Goal: Task Accomplishment & Management: Use online tool/utility

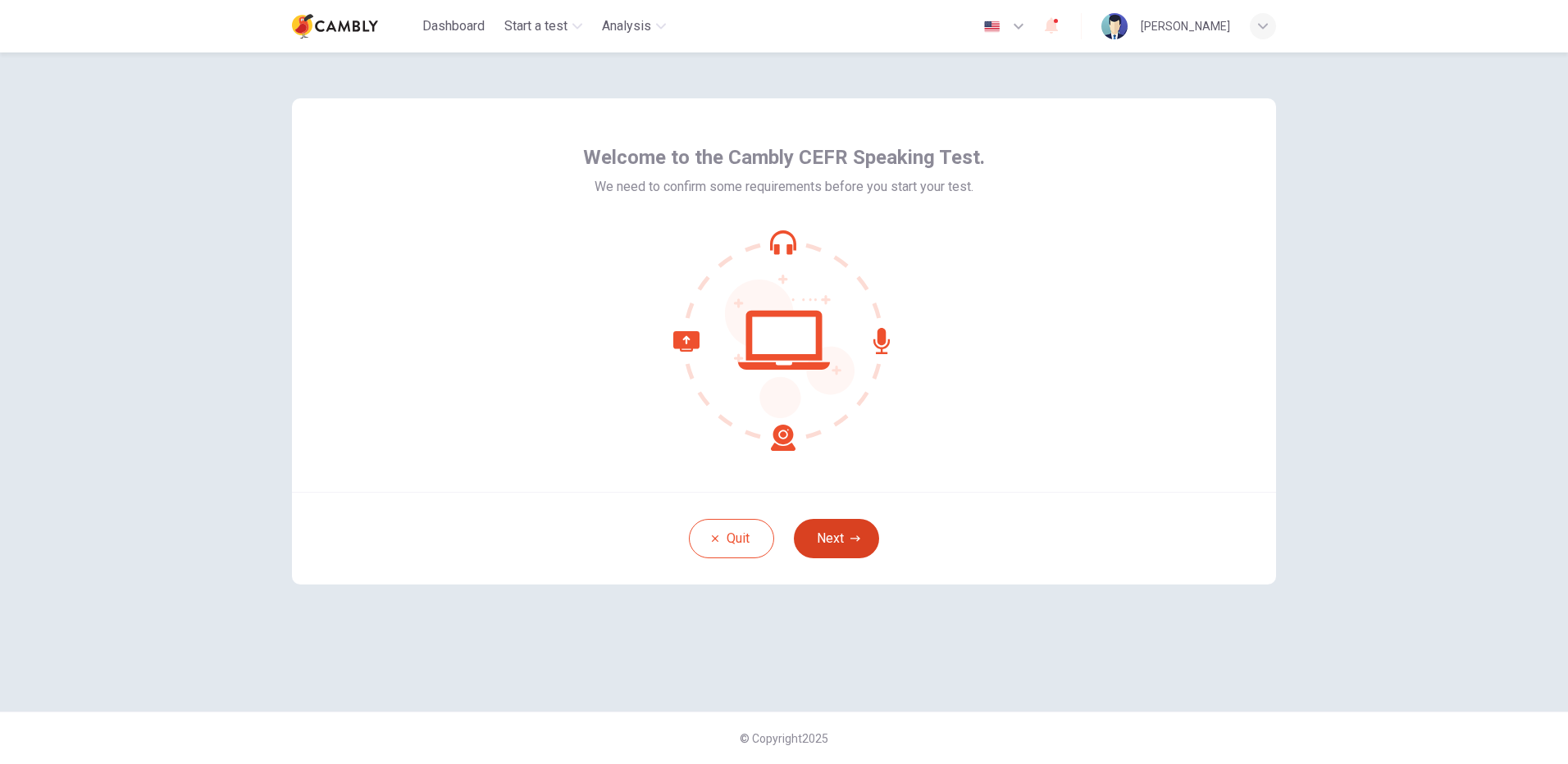
click at [867, 537] on button "Next" at bounding box center [837, 538] width 85 height 39
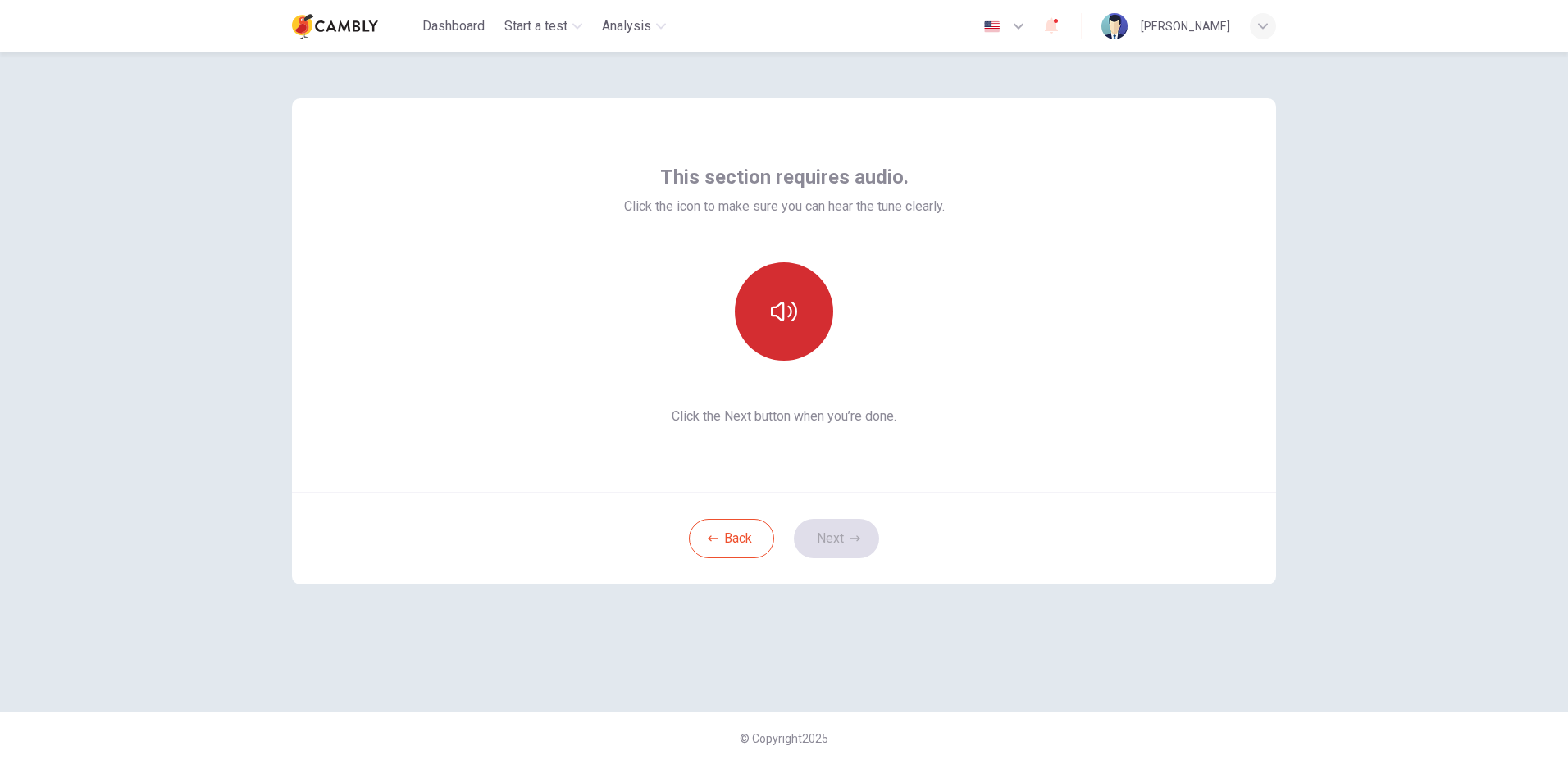
click at [795, 311] on icon "button" at bounding box center [784, 311] width 27 height 20
click at [833, 542] on button "Next" at bounding box center [837, 538] width 85 height 39
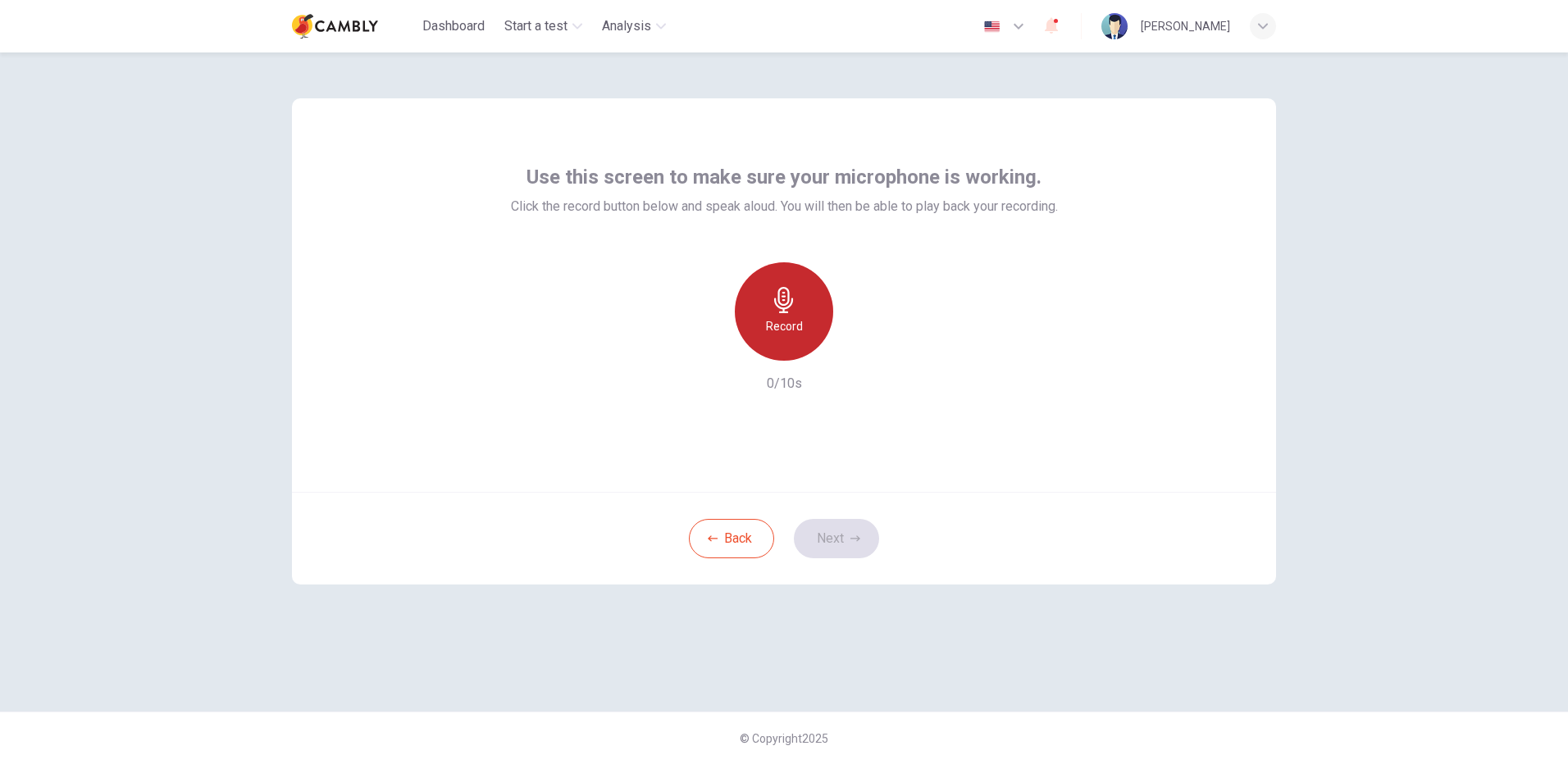
drag, startPoint x: 811, startPoint y: 317, endPoint x: 819, endPoint y: 324, distance: 10.6
click at [818, 326] on div "Record" at bounding box center [784, 312] width 99 height 99
click at [861, 347] on icon "button" at bounding box center [861, 347] width 8 height 9
click at [838, 531] on button "Next" at bounding box center [837, 538] width 85 height 39
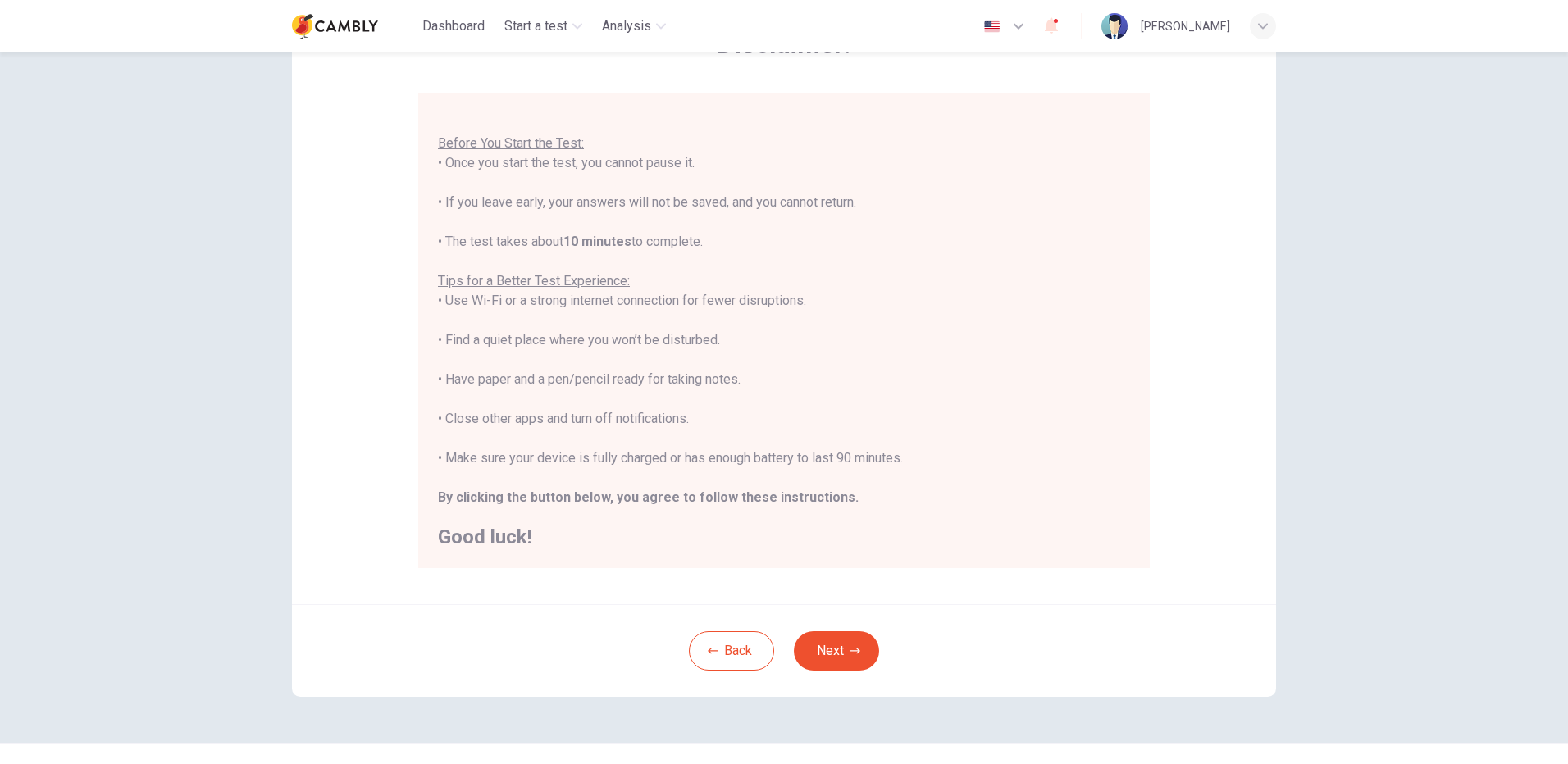
scroll to position [148, 0]
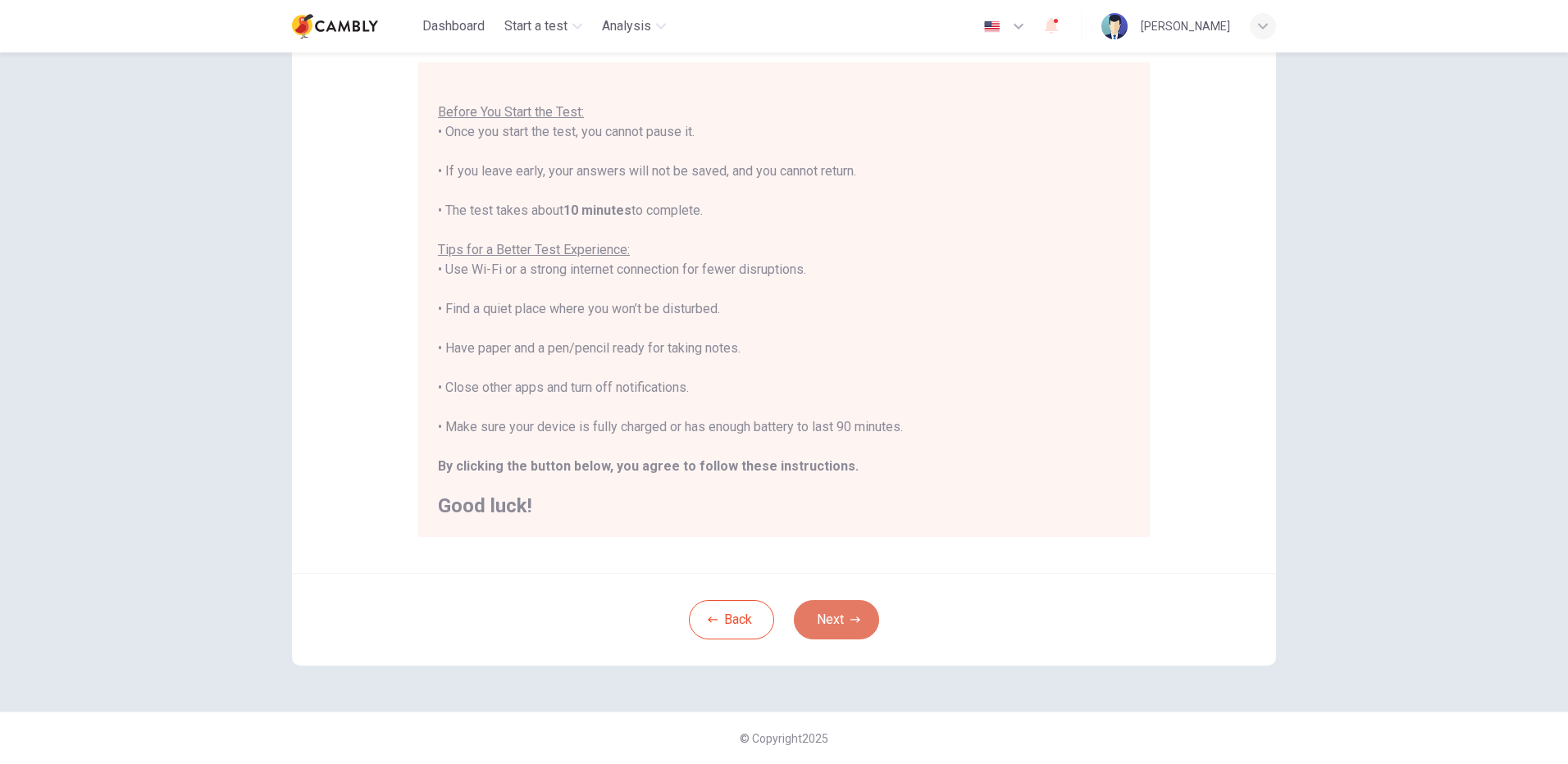
click at [858, 623] on button "Next" at bounding box center [837, 620] width 85 height 39
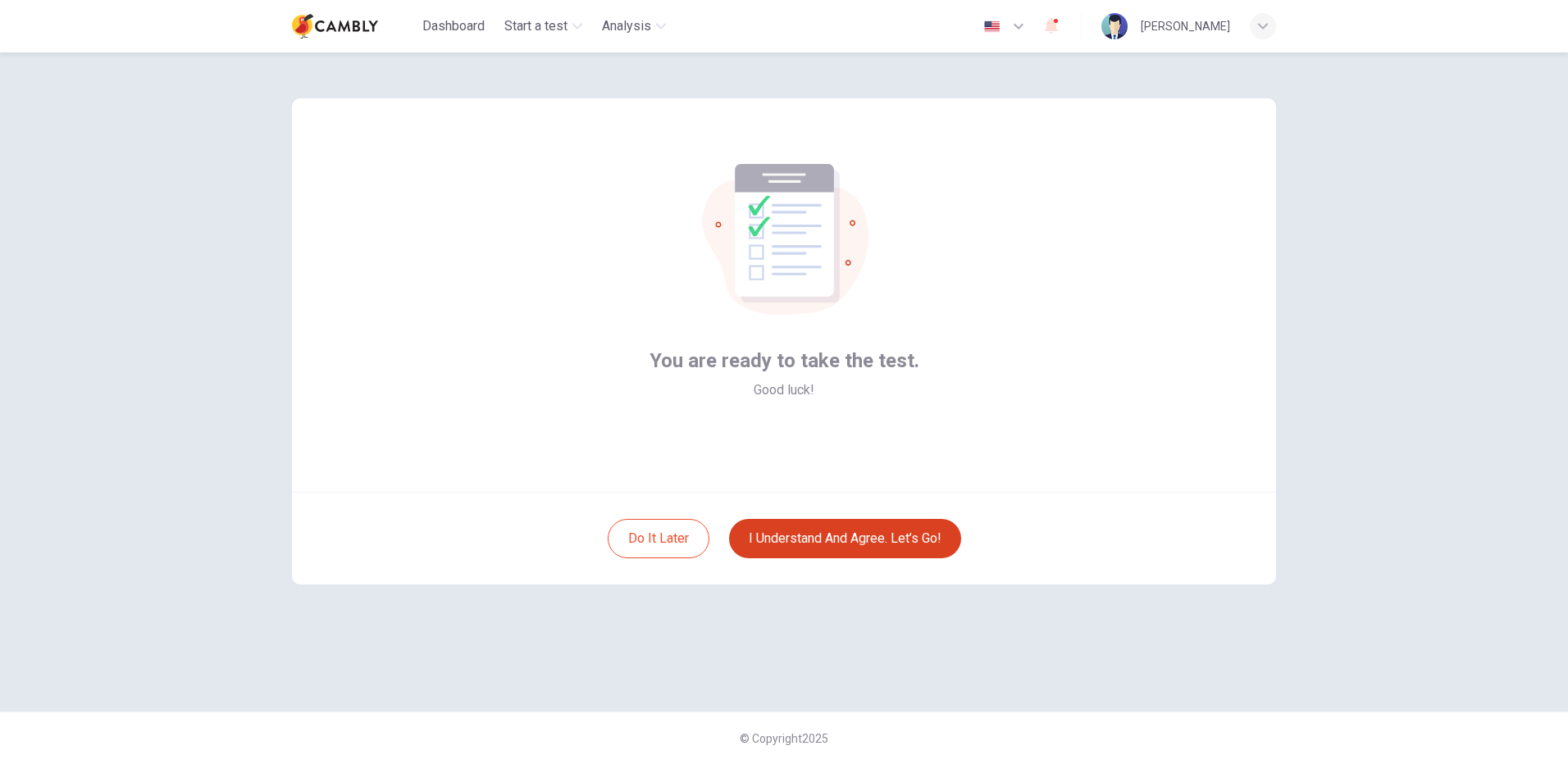
click at [843, 531] on button "I understand and agree. Let’s go!" at bounding box center [845, 538] width 233 height 39
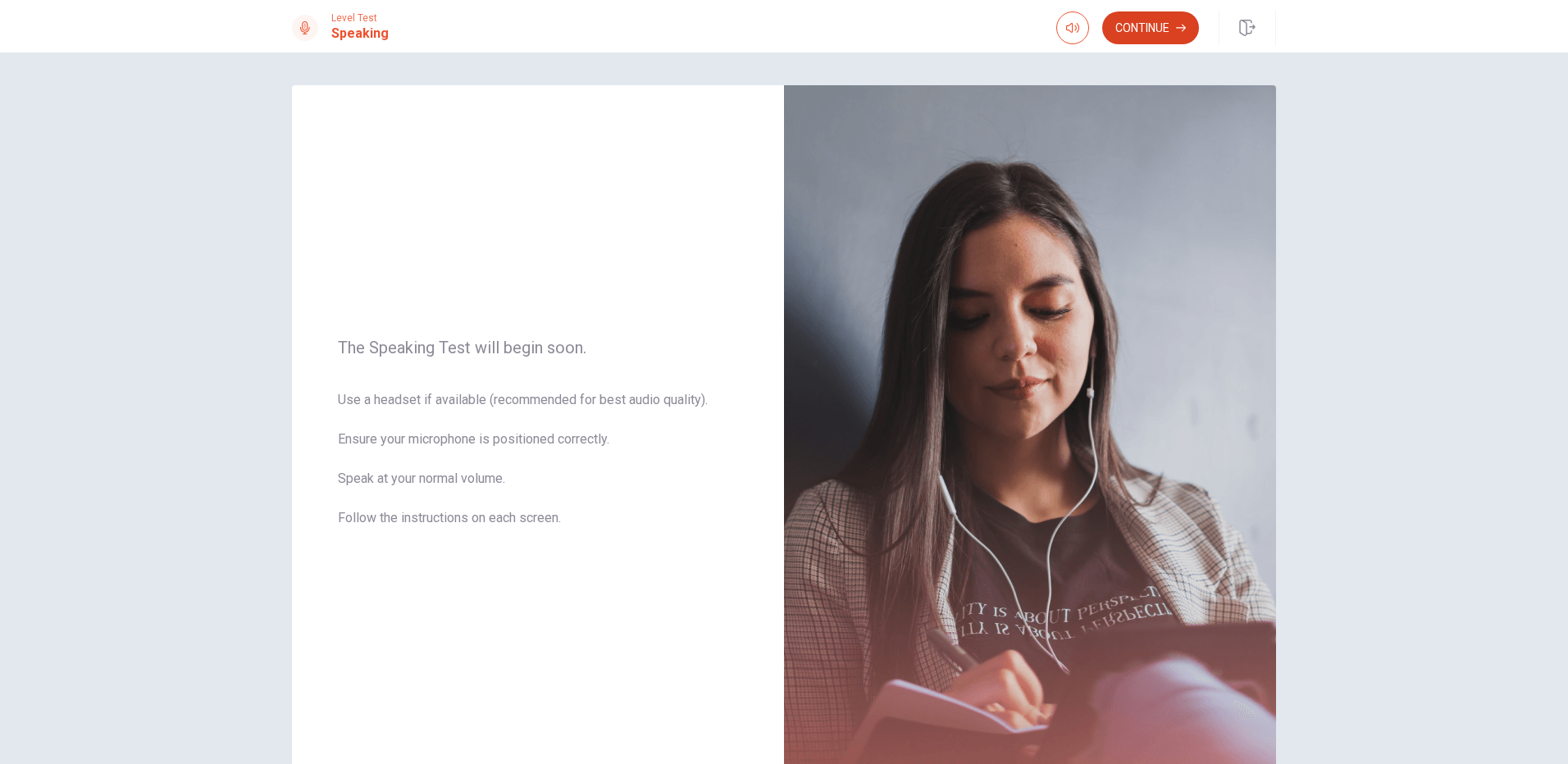
click at [1126, 36] on button "Continue" at bounding box center [1150, 28] width 97 height 33
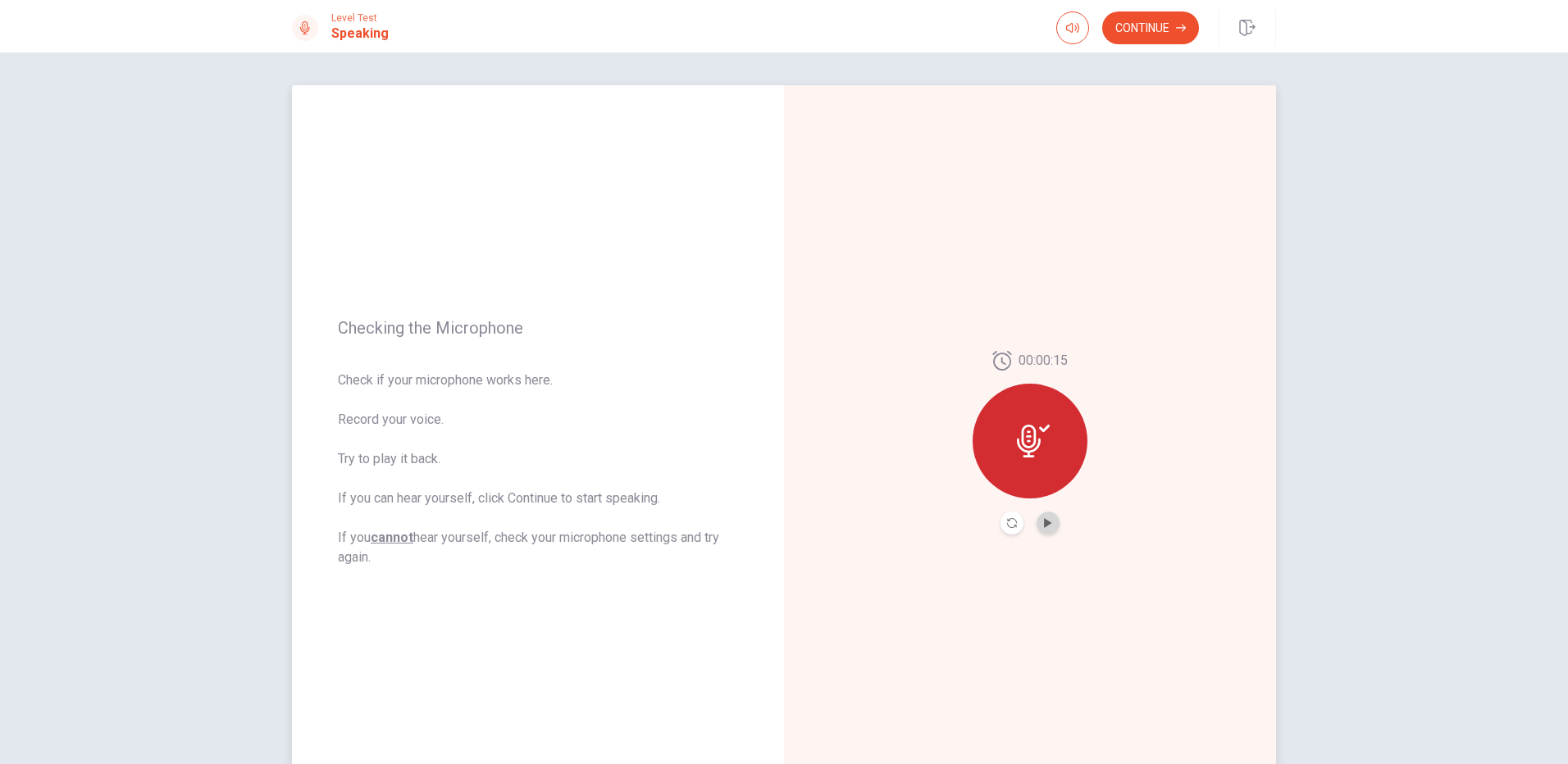
click at [1048, 529] on button "Play Audio" at bounding box center [1048, 523] width 23 height 23
click at [1167, 30] on button "Continue" at bounding box center [1150, 28] width 97 height 33
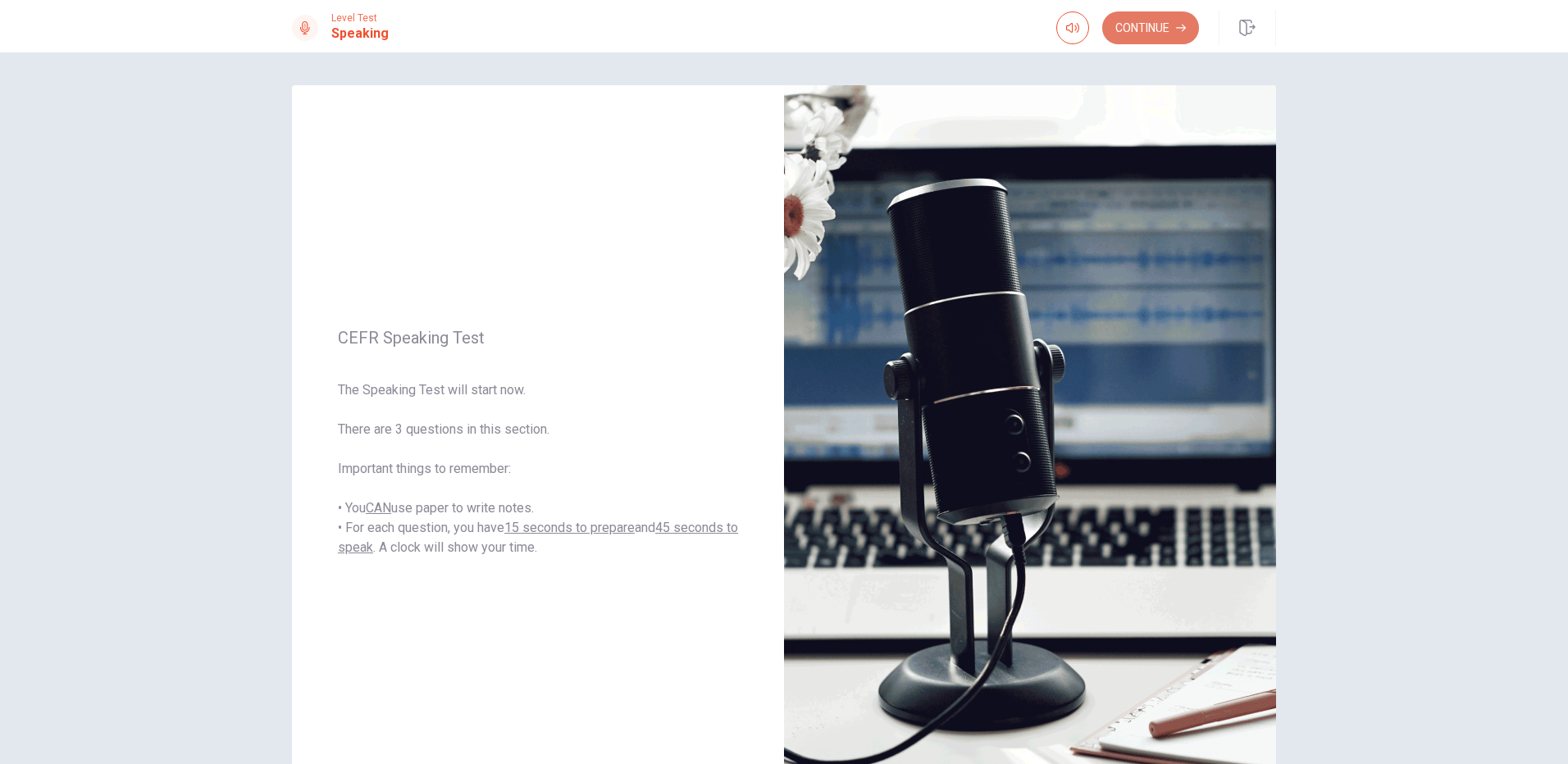
click at [1168, 28] on button "Continue" at bounding box center [1150, 28] width 97 height 33
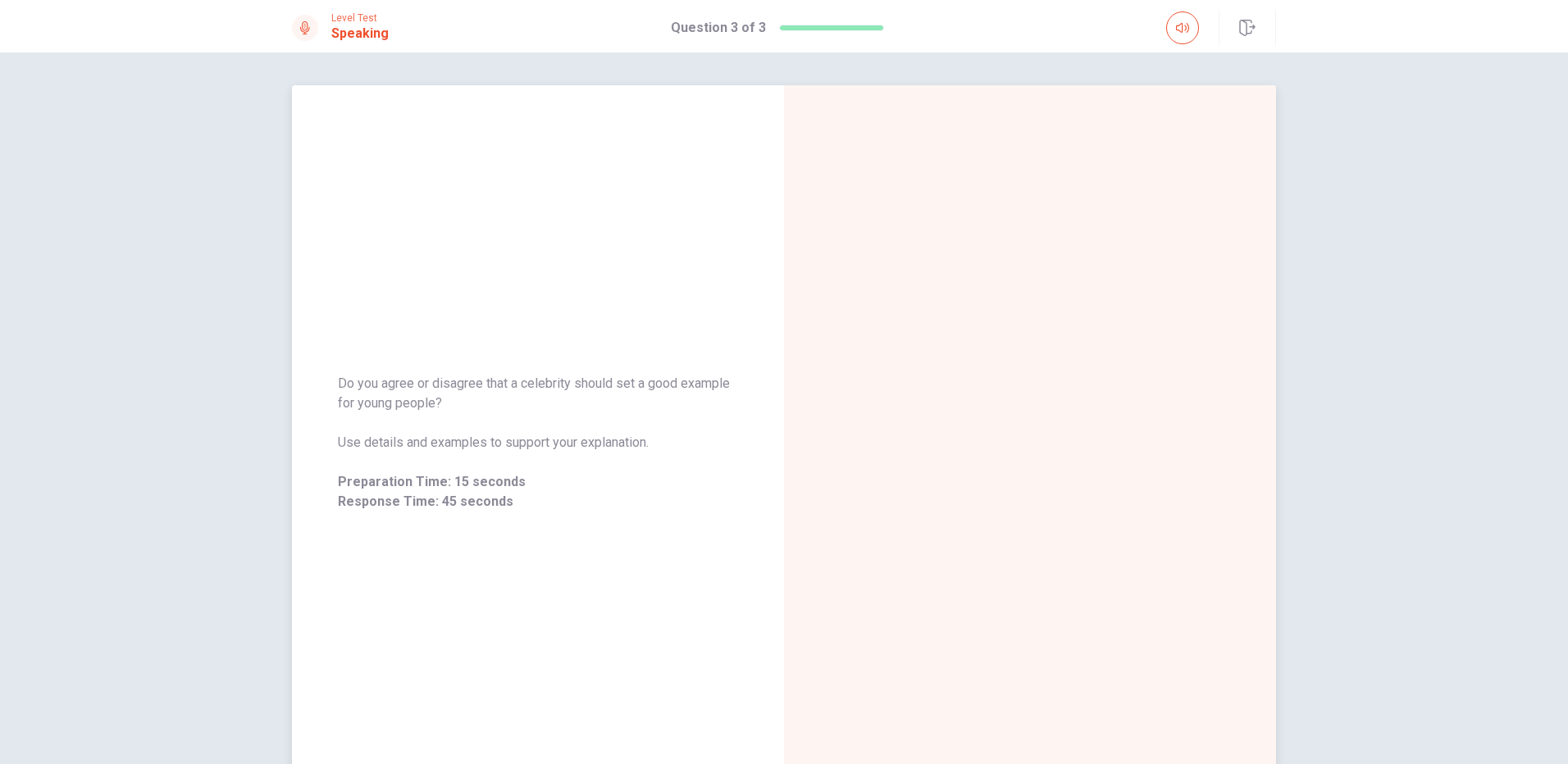
drag, startPoint x: 444, startPoint y: 406, endPoint x: 330, endPoint y: 386, distance: 115.7
click at [330, 386] on div "Do you agree or disagree that a celebrity should set a good example for young p…" at bounding box center [538, 442] width 493 height 177
drag, startPoint x: 331, startPoint y: 383, endPoint x: 447, endPoint y: 403, distance: 117.7
click at [438, 402] on div "Do you agree or disagree that a celebrity should set a good example for young p…" at bounding box center [538, 442] width 493 height 177
drag, startPoint x: 447, startPoint y: 403, endPoint x: 341, endPoint y: 376, distance: 109.4
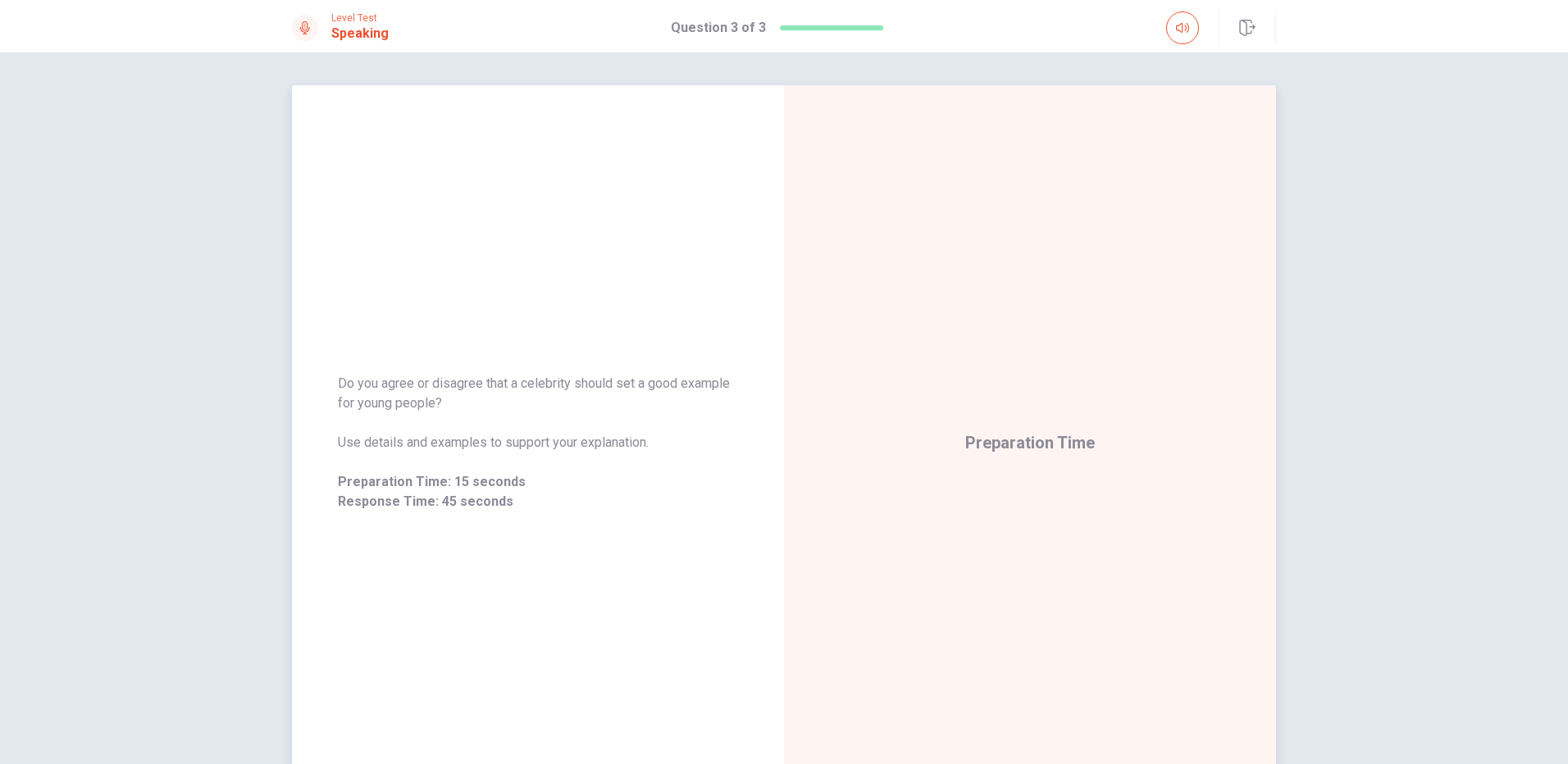
click at [341, 376] on span "Do you agree or disagree that a celebrity should set a good example for young p…" at bounding box center [538, 393] width 401 height 39
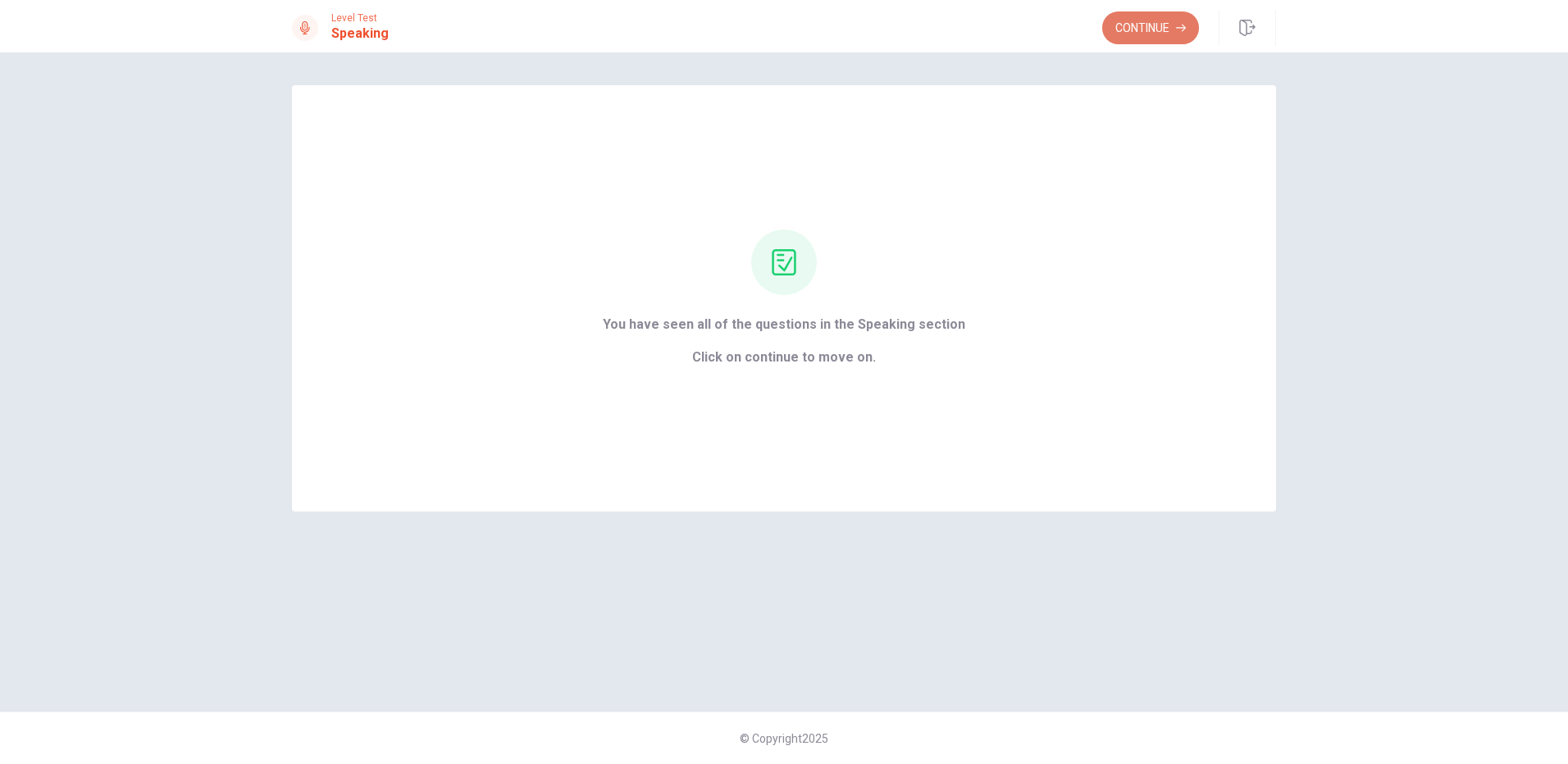
click at [1165, 20] on button "Continue" at bounding box center [1150, 28] width 97 height 33
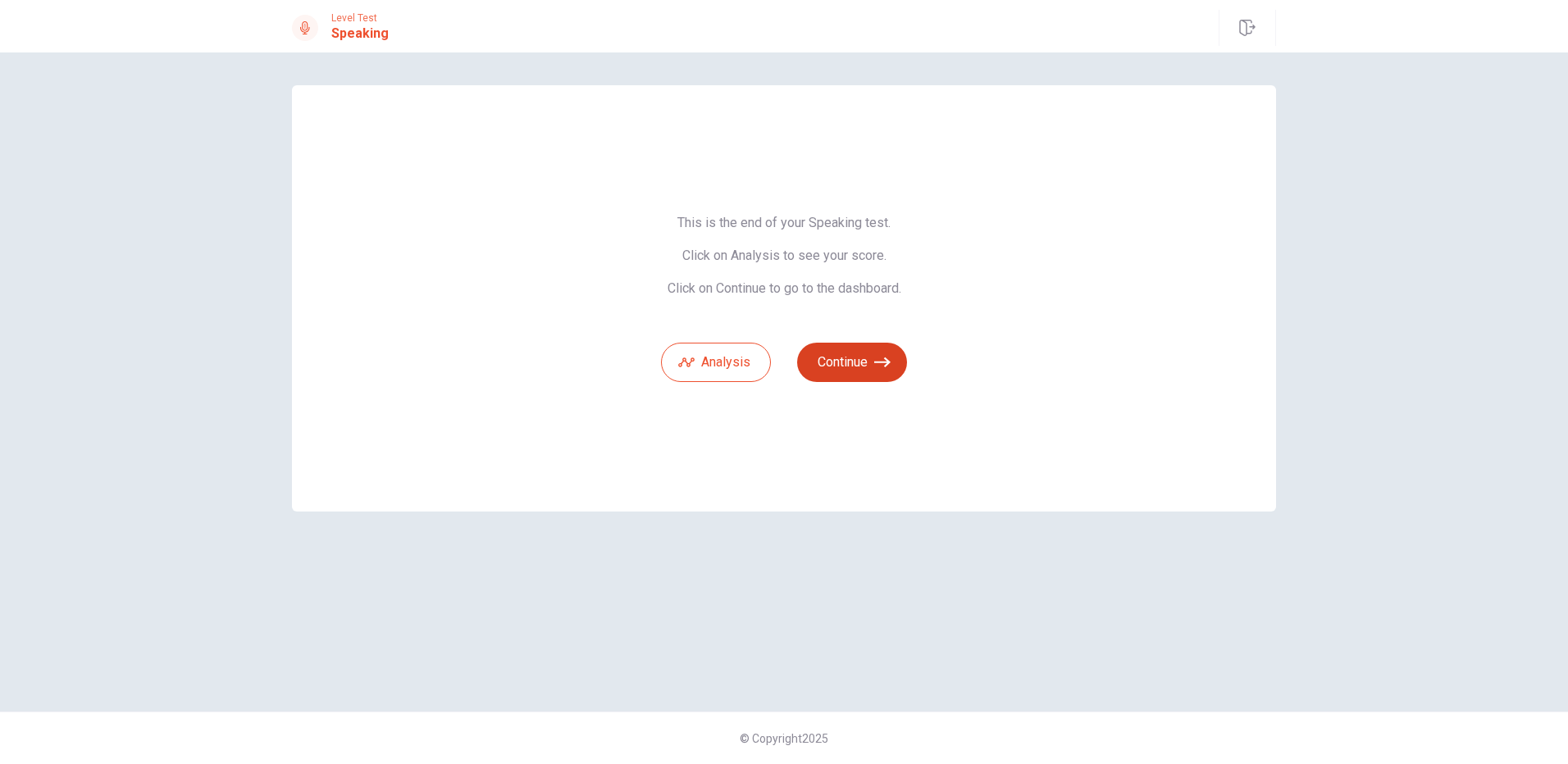
click at [881, 361] on icon "button" at bounding box center [882, 362] width 16 height 16
